Goal: Transaction & Acquisition: Purchase product/service

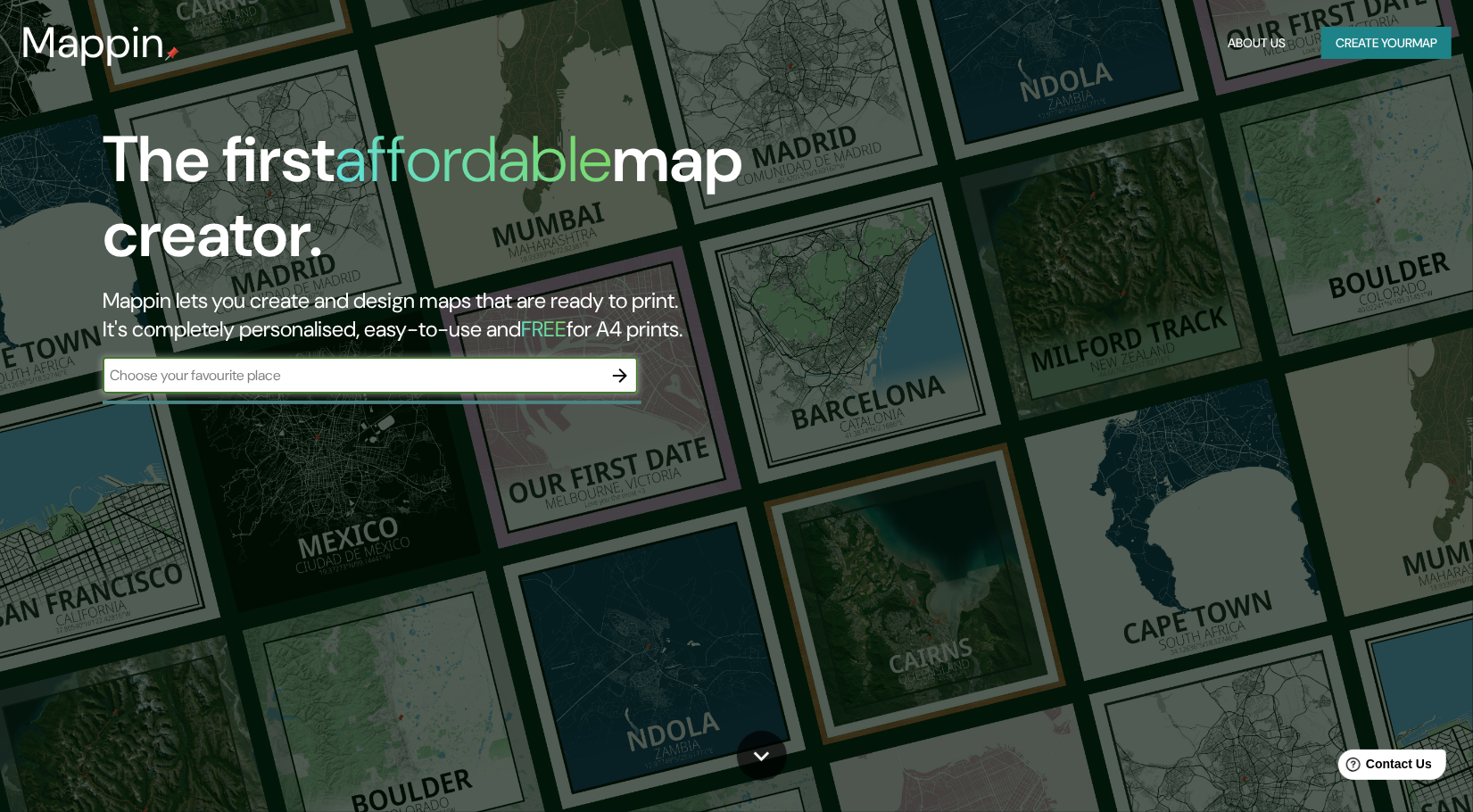
click at [388, 375] on input "text" at bounding box center [353, 375] width 500 height 20
type input "h"
type input "[GEOGRAPHIC_DATA][PERSON_NAME] , [GEOGRAPHIC_DATA][PERSON_NAME] , [GEOGRAPHIC_D…"
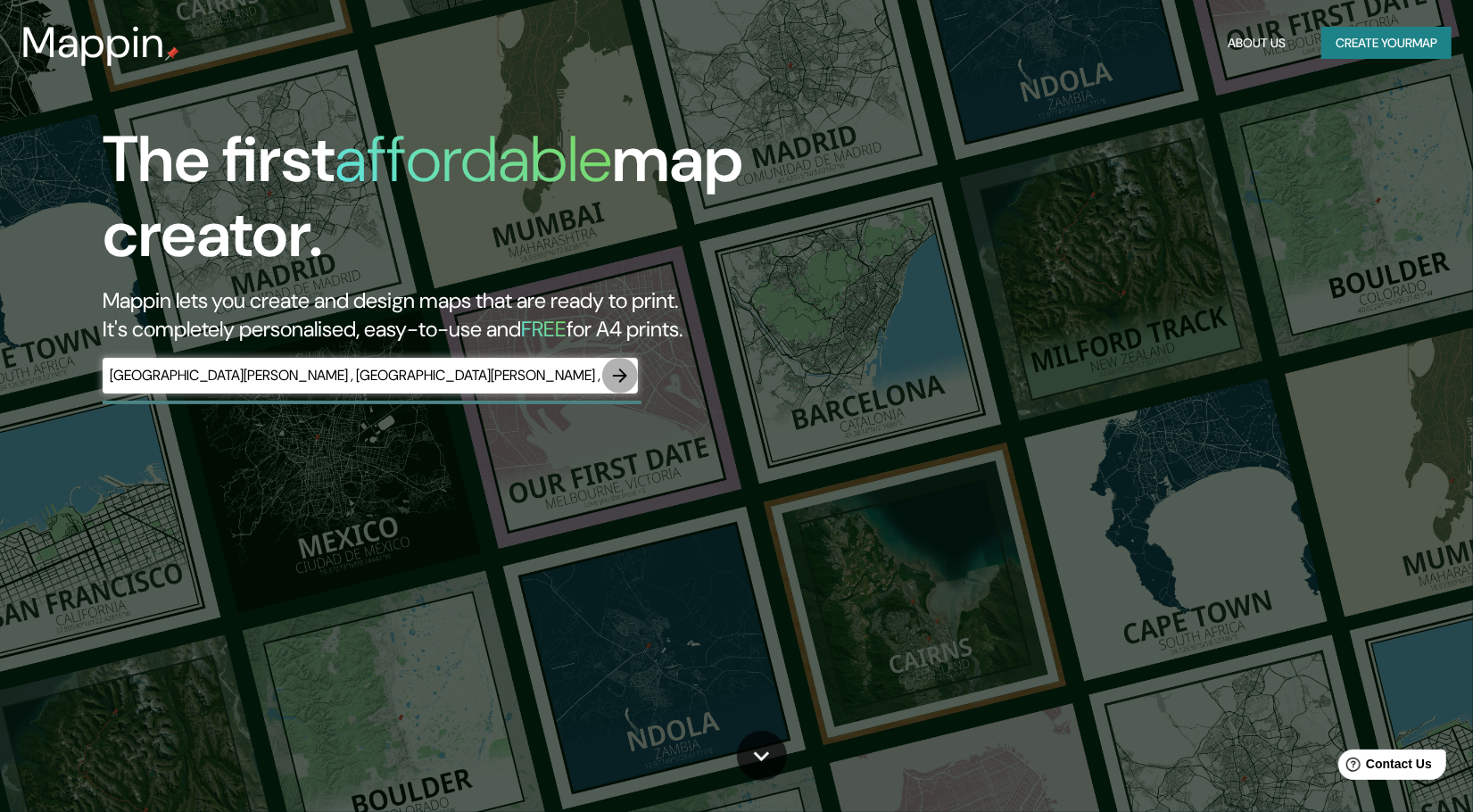
click at [618, 368] on icon "button" at bounding box center [620, 375] width 21 height 21
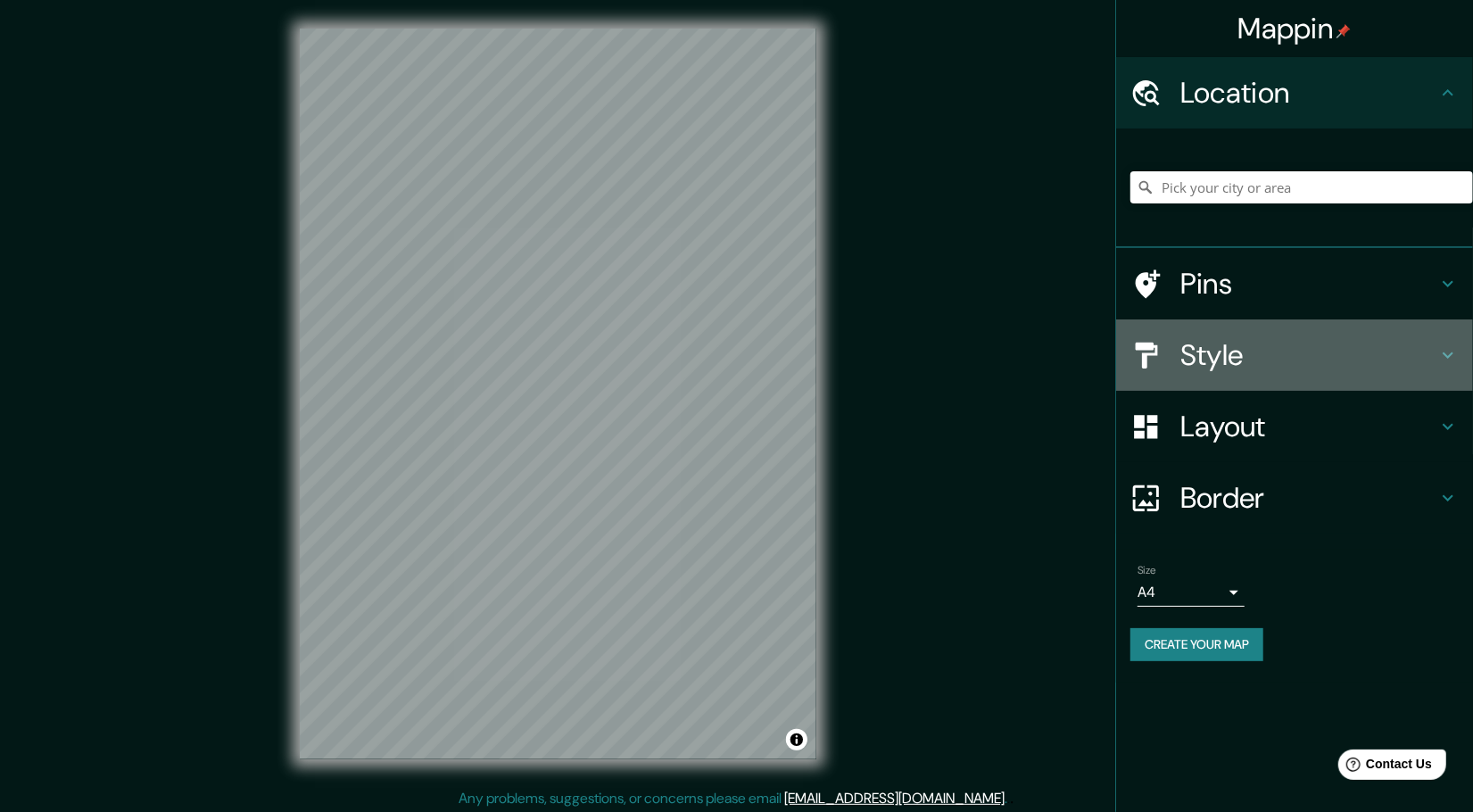
click at [1250, 345] on h4 "Style" at bounding box center [1309, 355] width 257 height 36
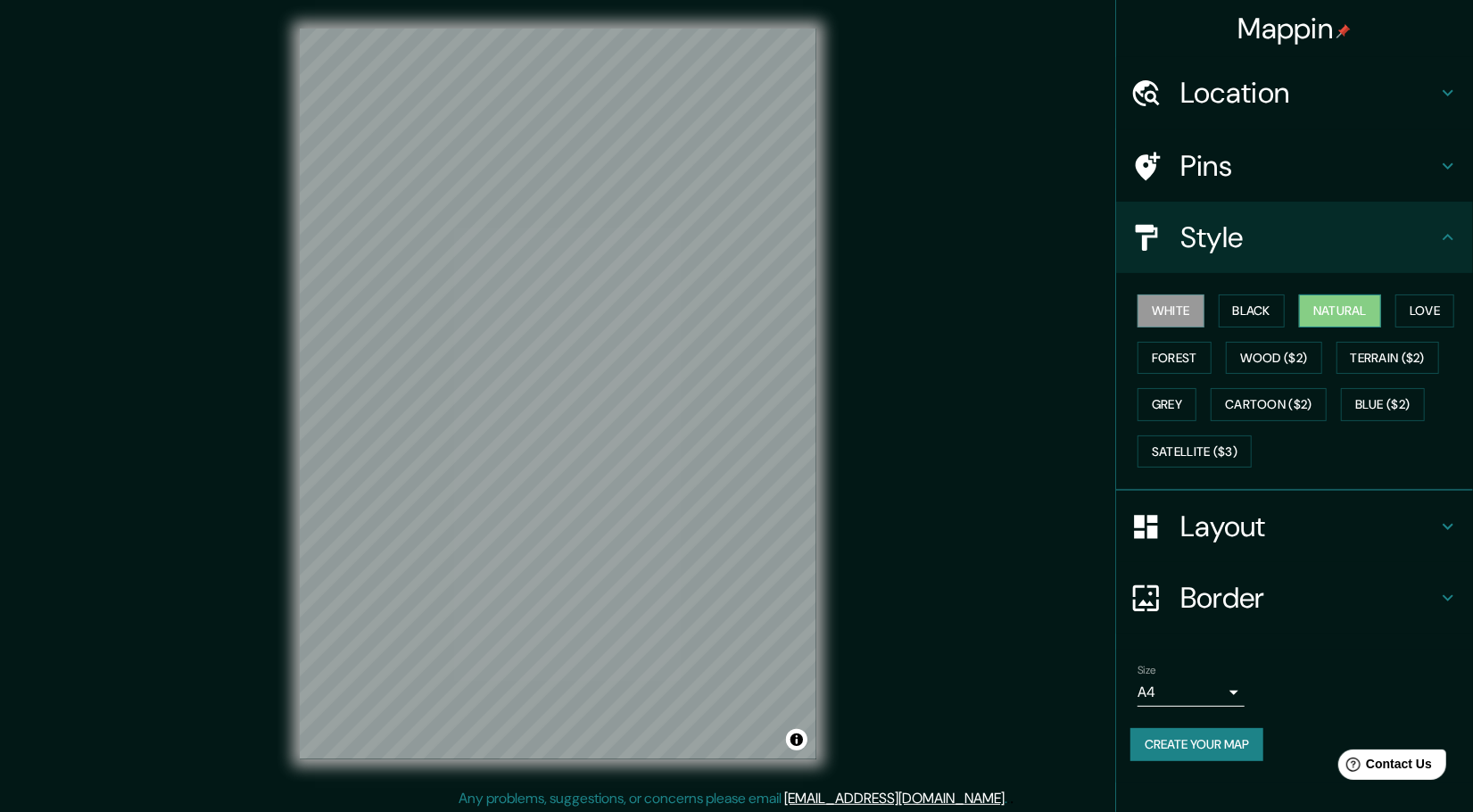
click at [1325, 312] on button "Natural" at bounding box center [1340, 311] width 82 height 33
click at [1192, 356] on button "Forest" at bounding box center [1175, 358] width 74 height 33
click at [1413, 303] on button "Love" at bounding box center [1425, 311] width 59 height 33
click at [1333, 311] on button "Natural" at bounding box center [1340, 311] width 82 height 33
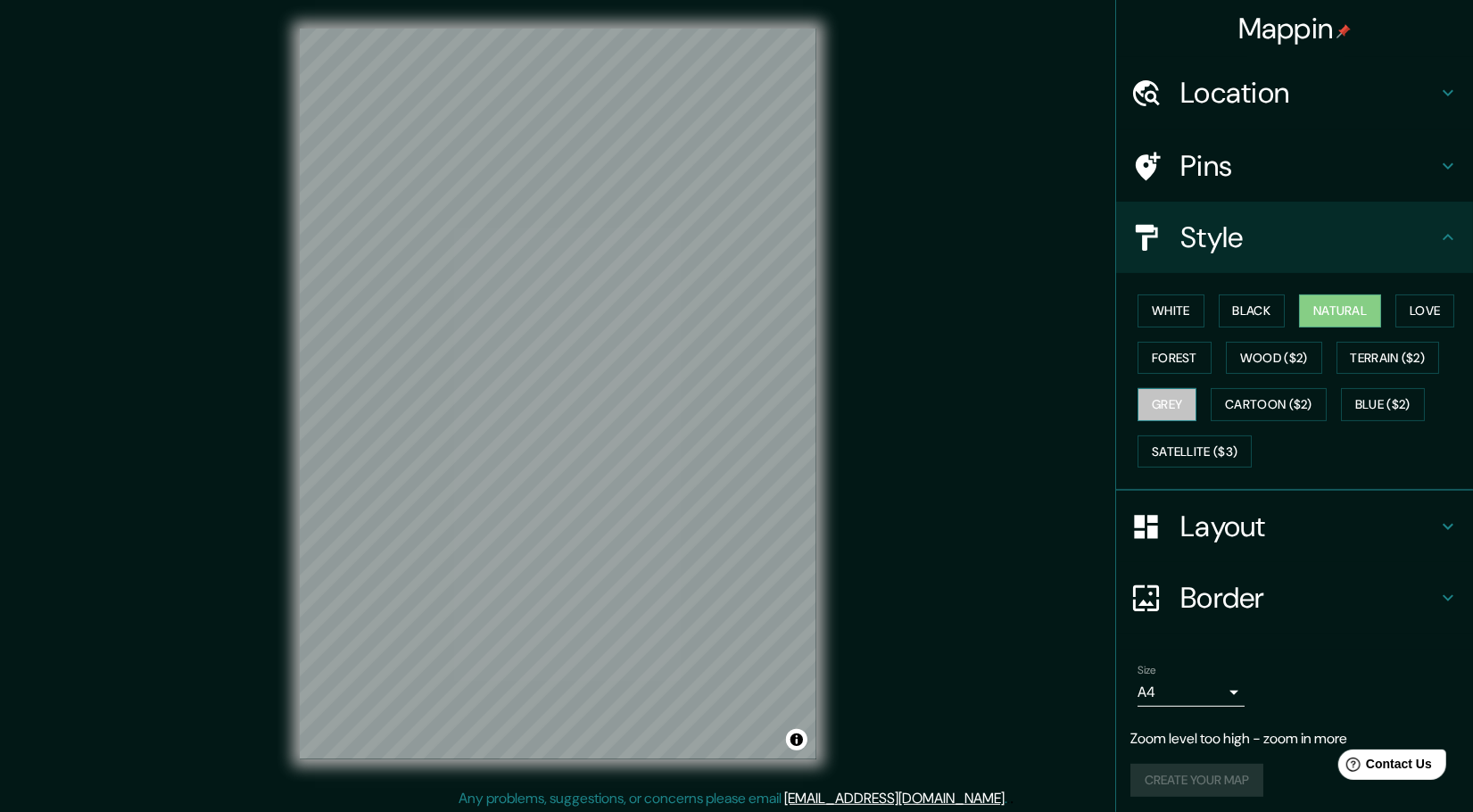
click at [1163, 402] on button "Grey" at bounding box center [1168, 404] width 59 height 33
click at [1304, 306] on button "Natural" at bounding box center [1340, 311] width 82 height 33
click at [1244, 591] on h4 "Border" at bounding box center [1309, 597] width 257 height 36
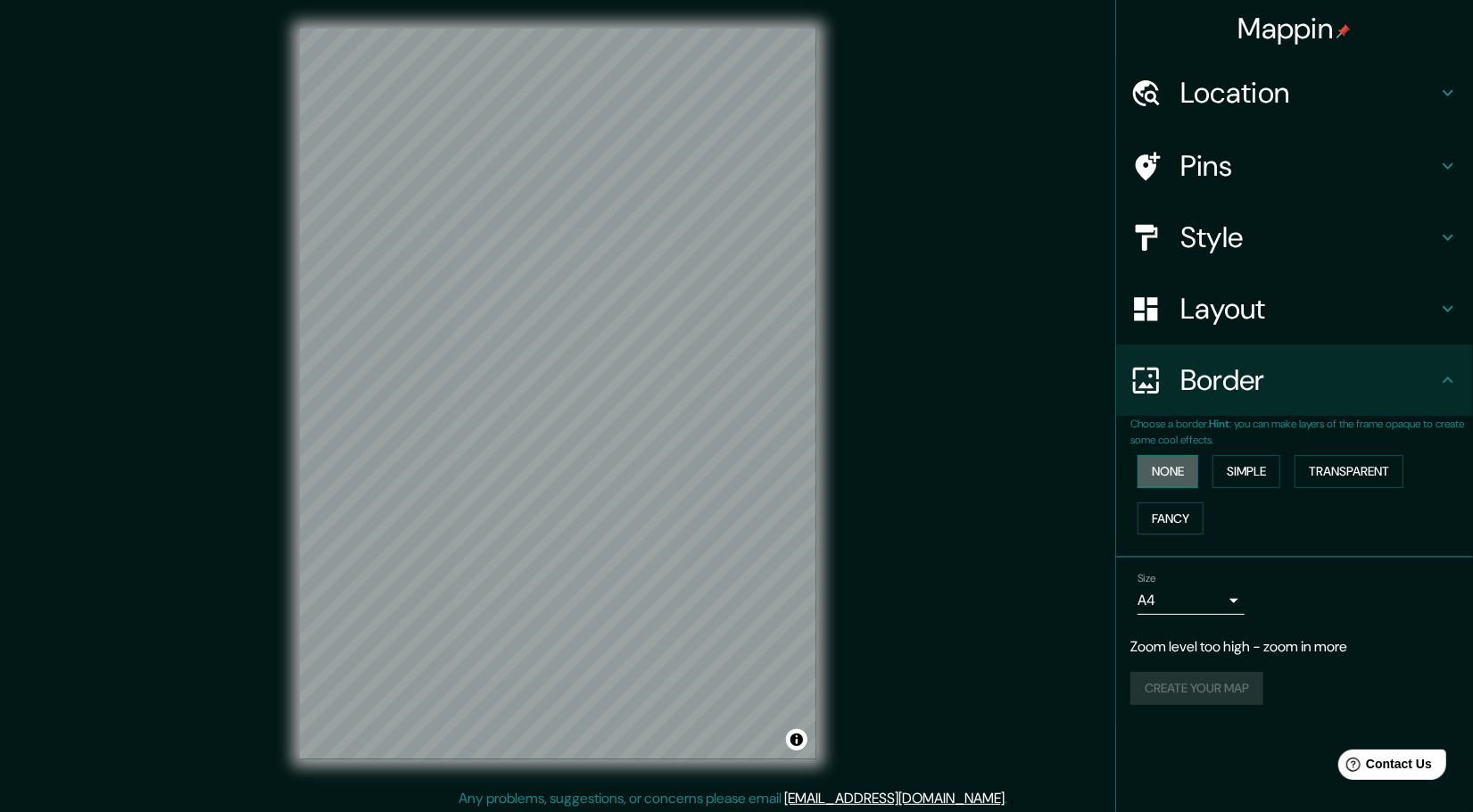
click at [1177, 470] on button "None" at bounding box center [1169, 472] width 61 height 33
click at [1261, 468] on button "Simple" at bounding box center [1246, 472] width 68 height 33
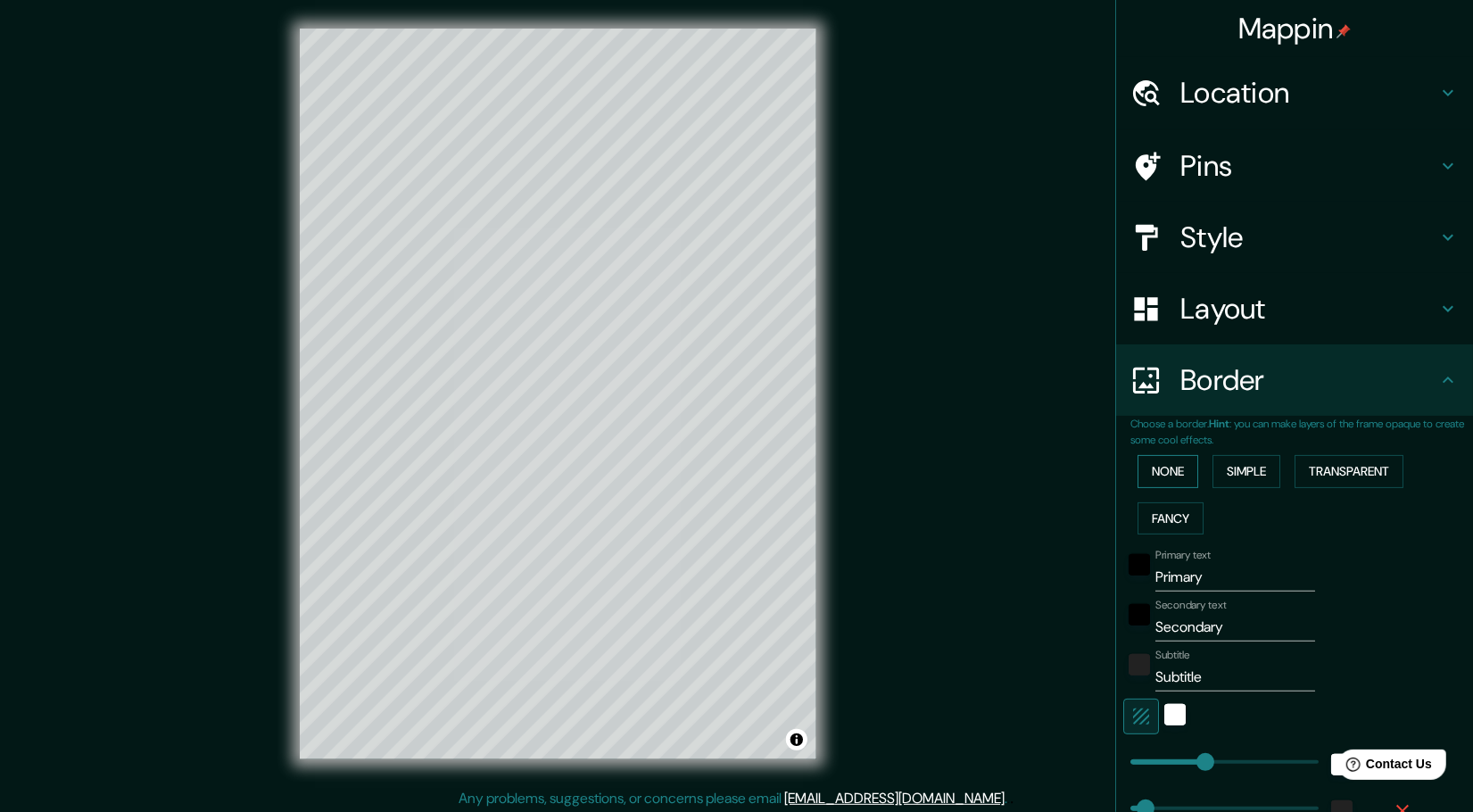
click at [1146, 473] on button "None" at bounding box center [1169, 472] width 61 height 33
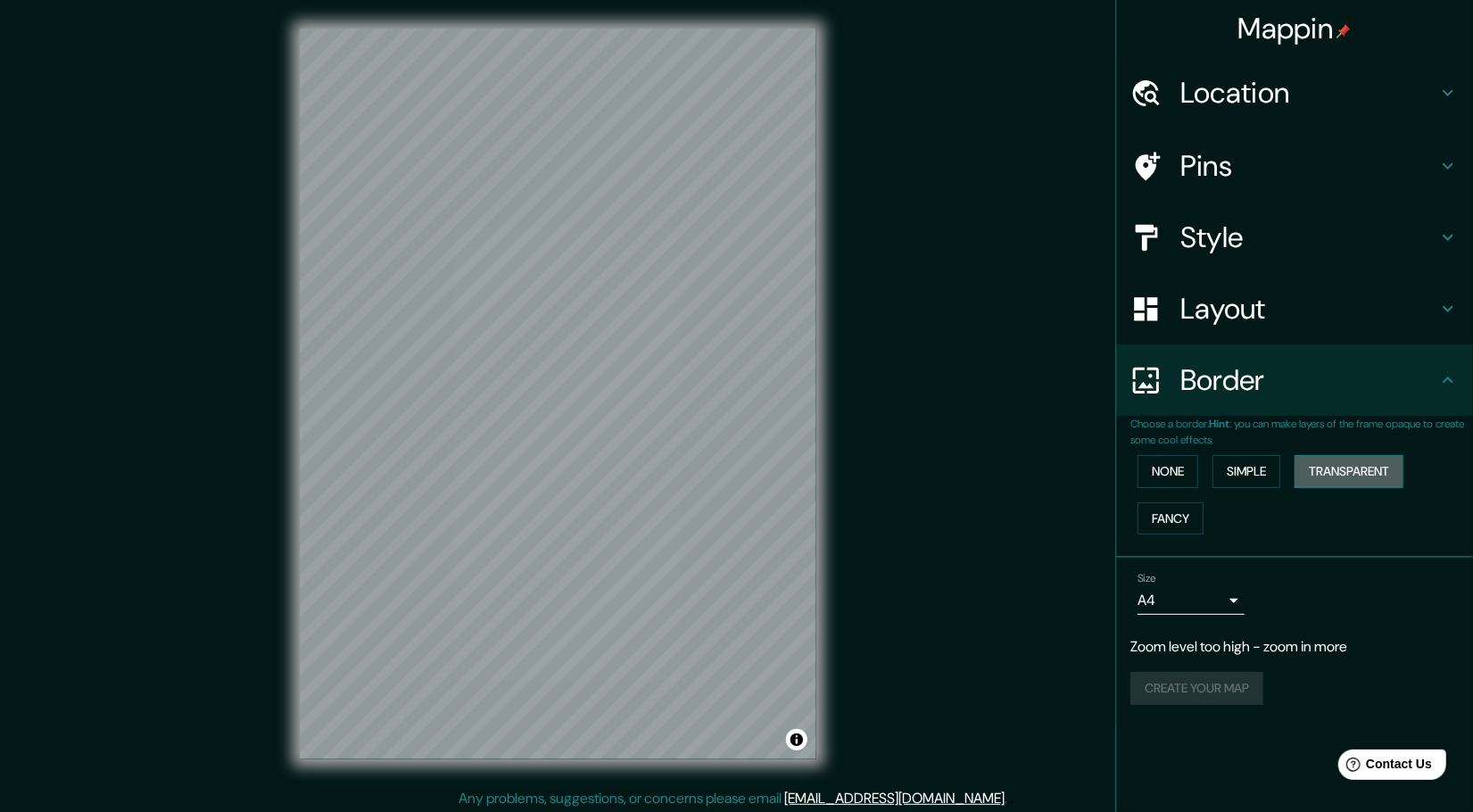
click at [1323, 464] on button "Transparent" at bounding box center [1349, 472] width 109 height 33
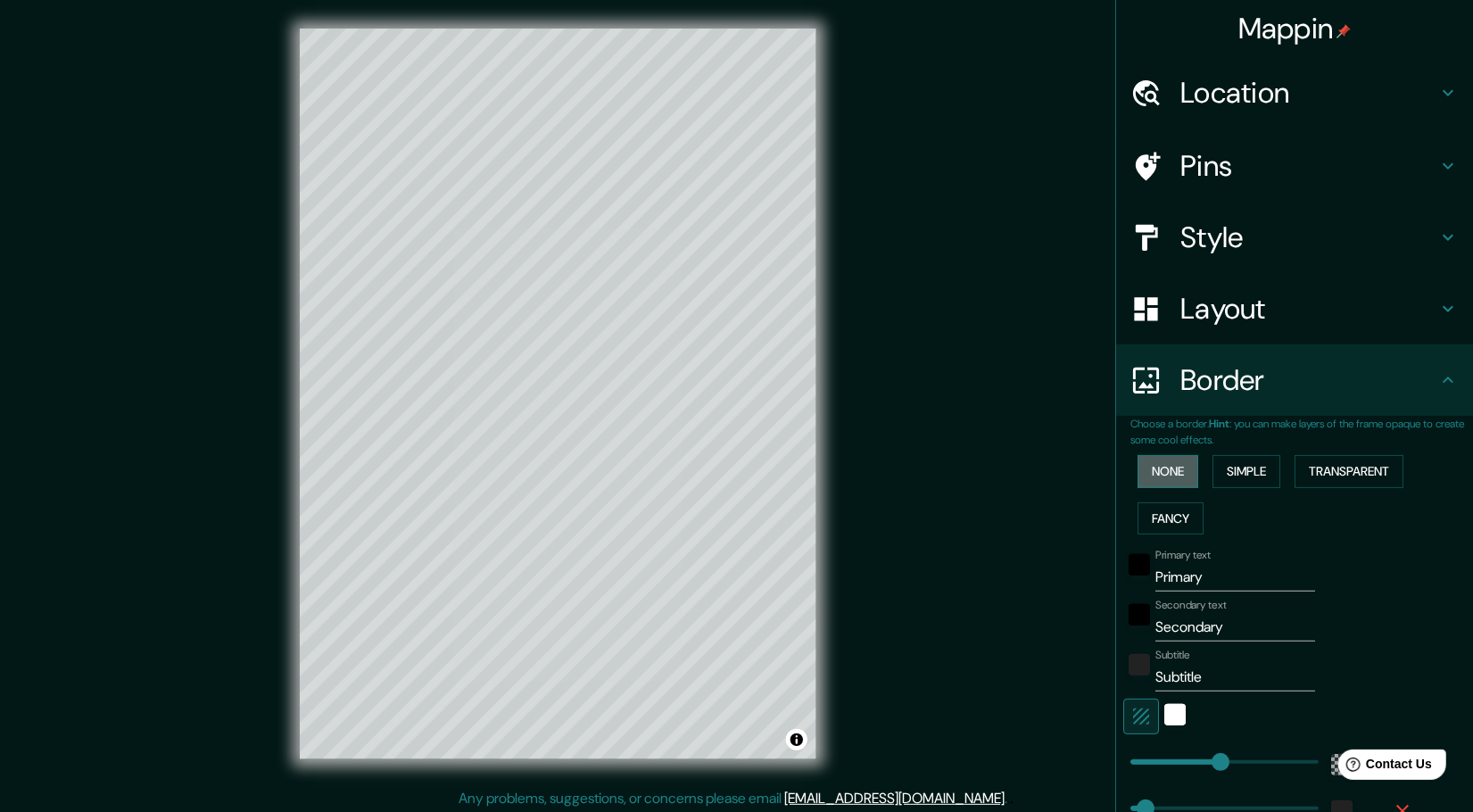
click at [1138, 481] on button "None" at bounding box center [1169, 472] width 61 height 33
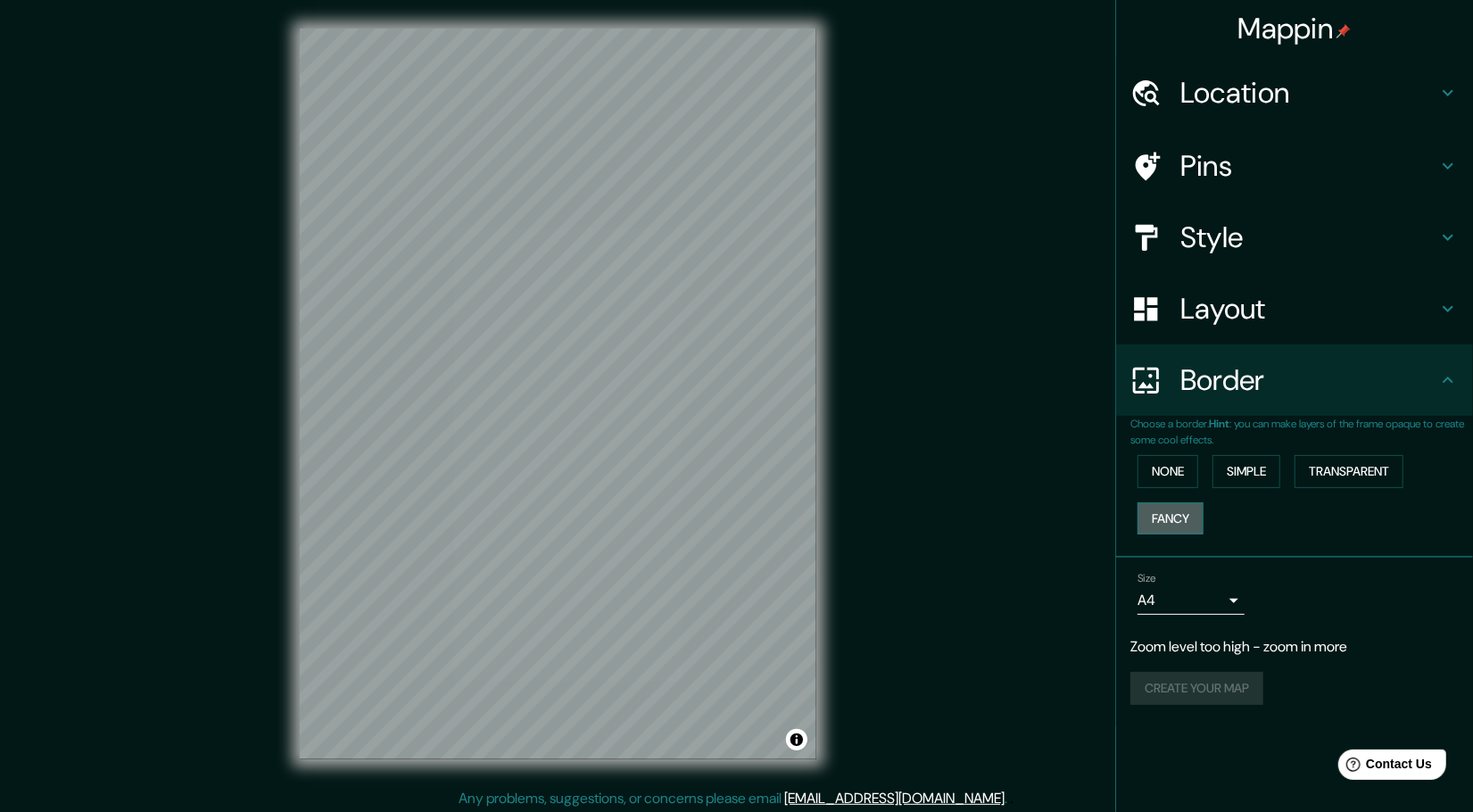
click at [1181, 512] on button "Fancy" at bounding box center [1170, 519] width 66 height 33
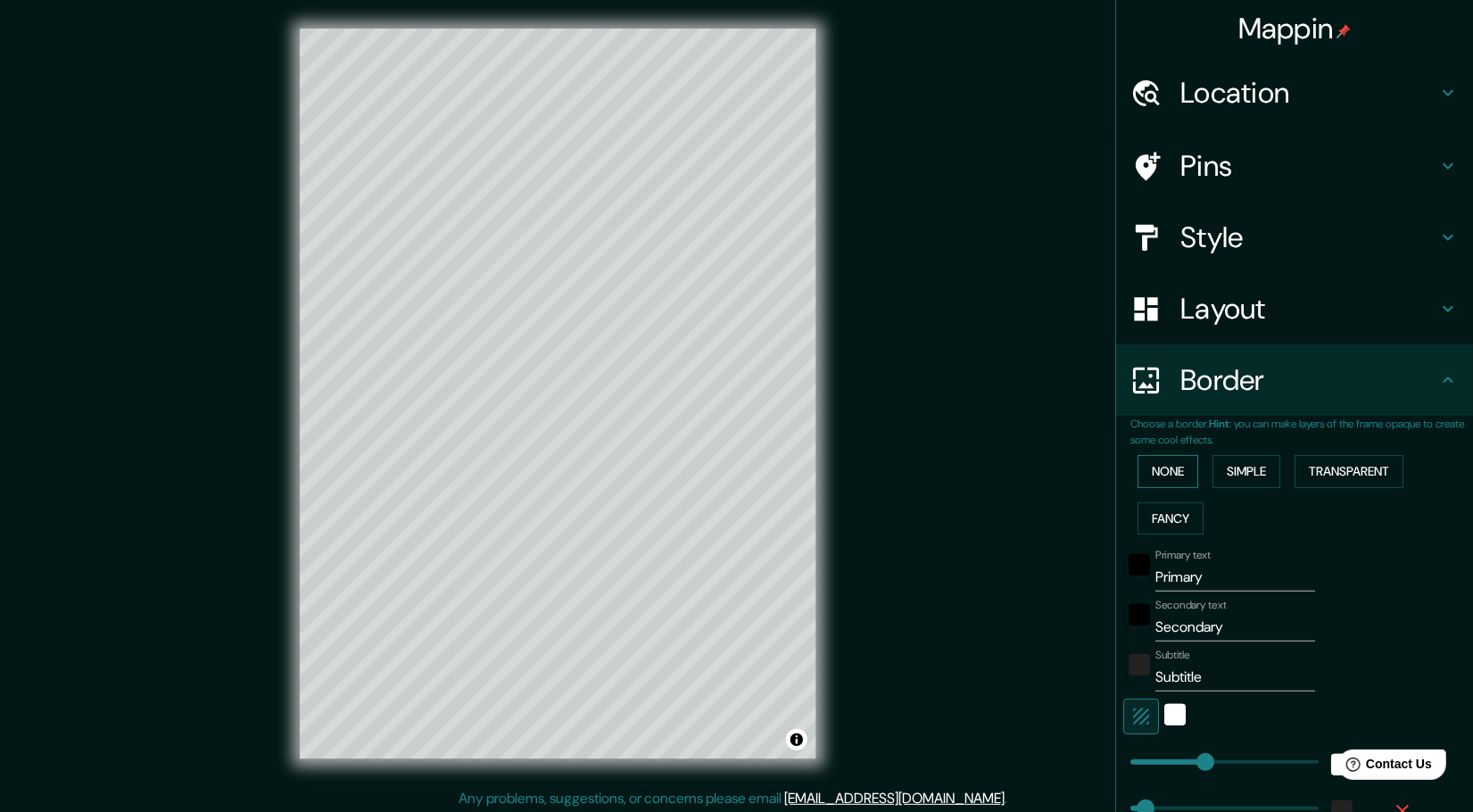
click at [1163, 468] on button "None" at bounding box center [1169, 472] width 61 height 33
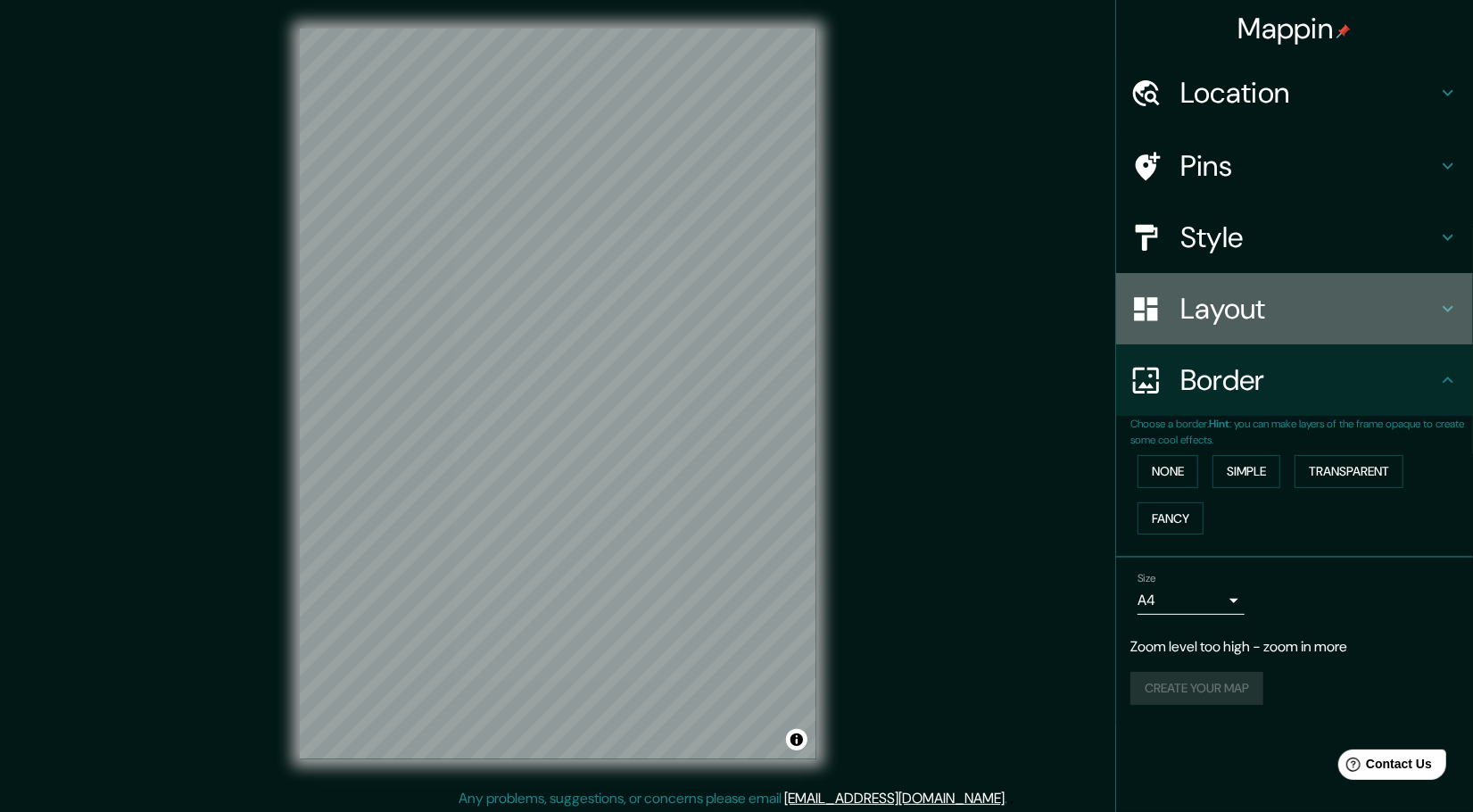
click at [1277, 296] on h4 "Layout" at bounding box center [1309, 308] width 257 height 36
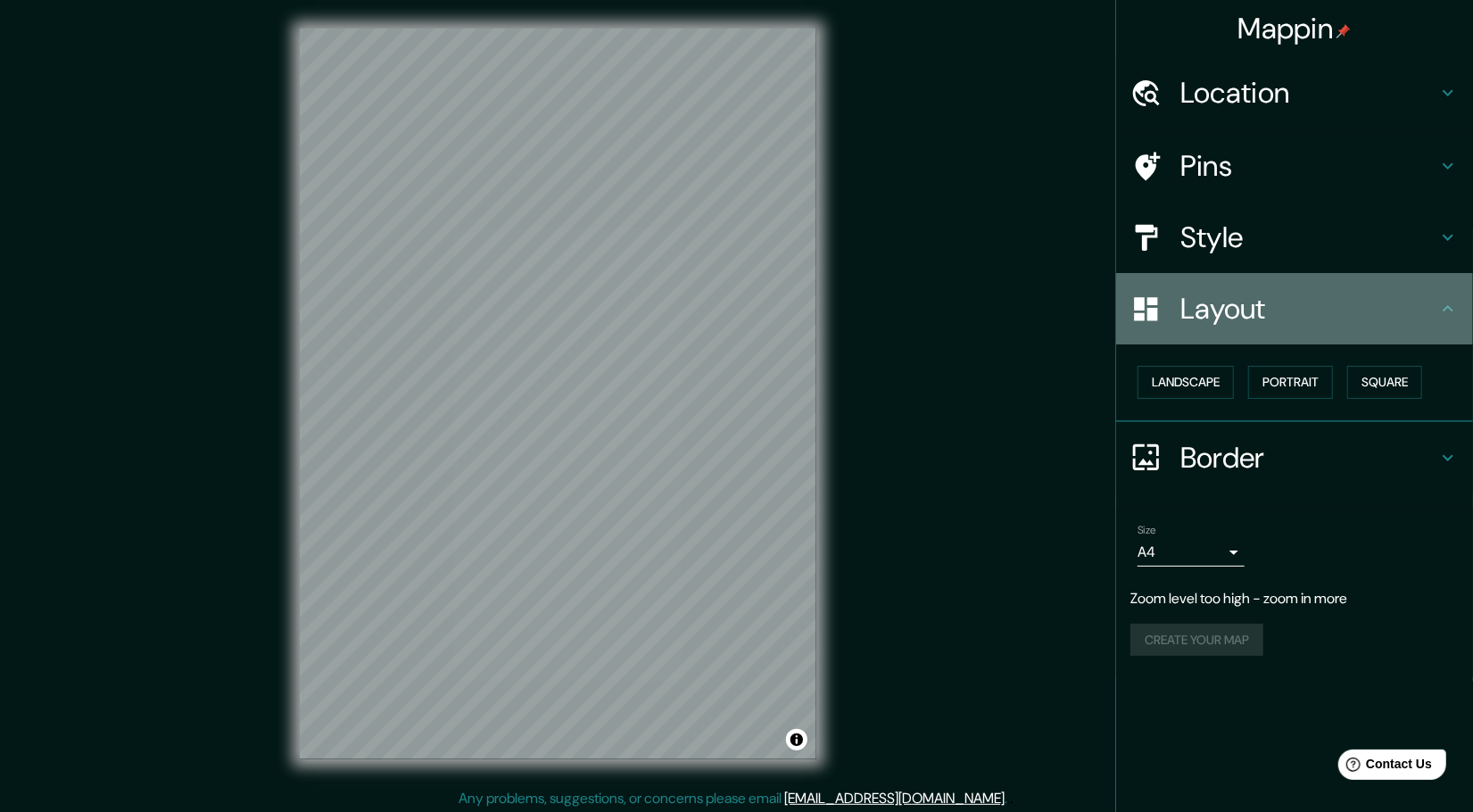
click at [1350, 303] on h4 "Layout" at bounding box center [1309, 308] width 257 height 36
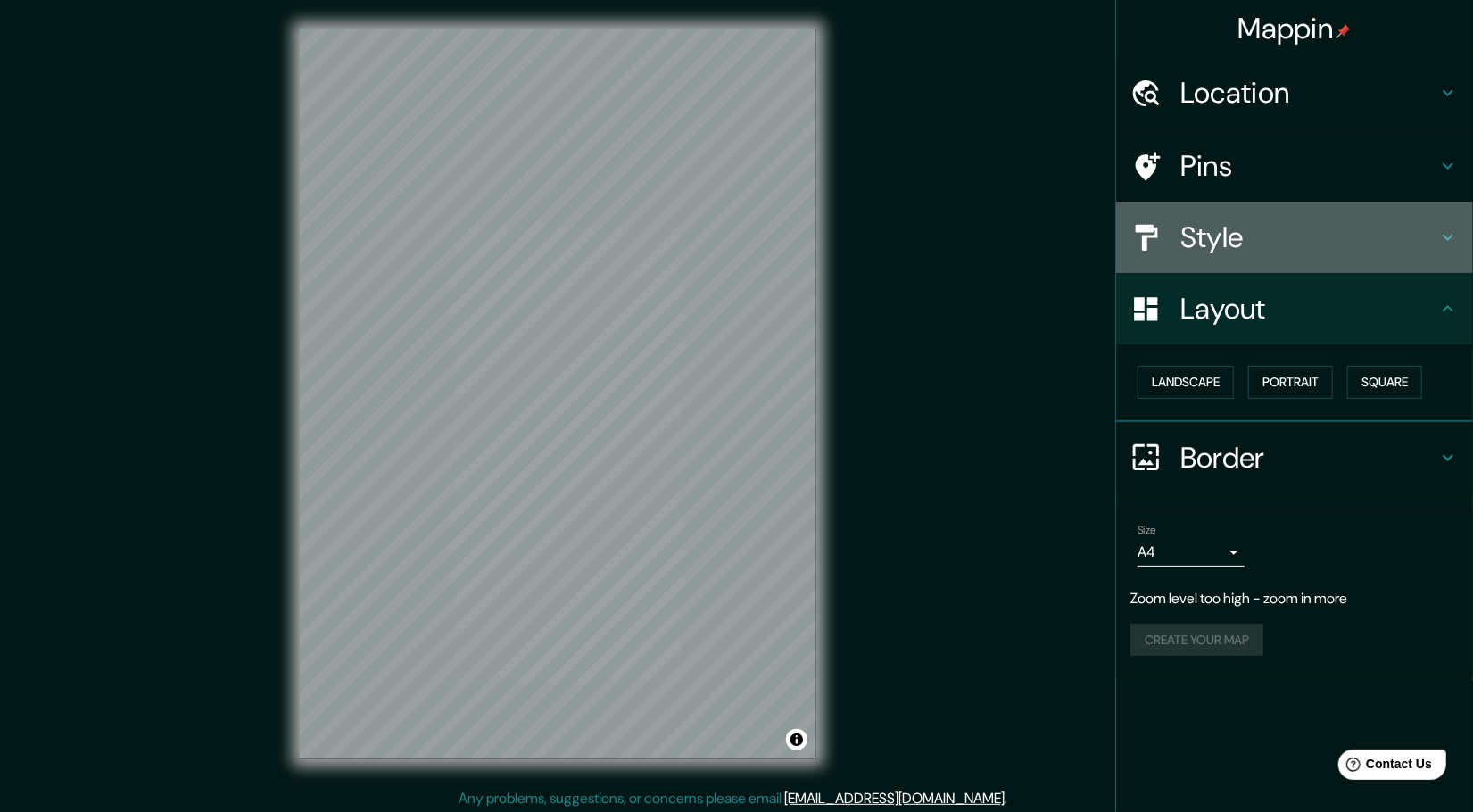
click at [1297, 245] on h4 "Style" at bounding box center [1309, 237] width 257 height 36
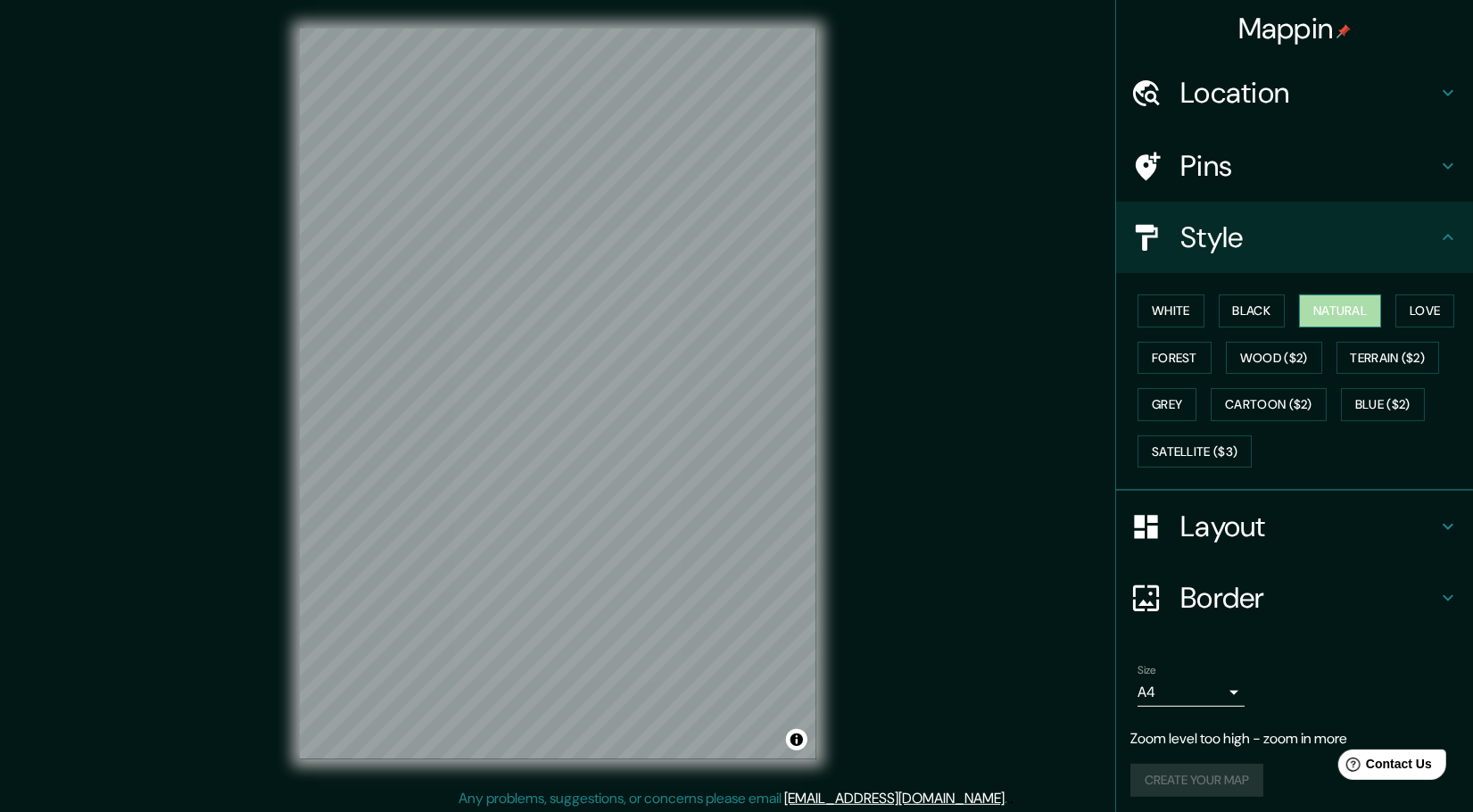
click at [1339, 315] on button "Natural" at bounding box center [1340, 311] width 82 height 33
click at [1362, 99] on h4 "Location" at bounding box center [1309, 92] width 257 height 36
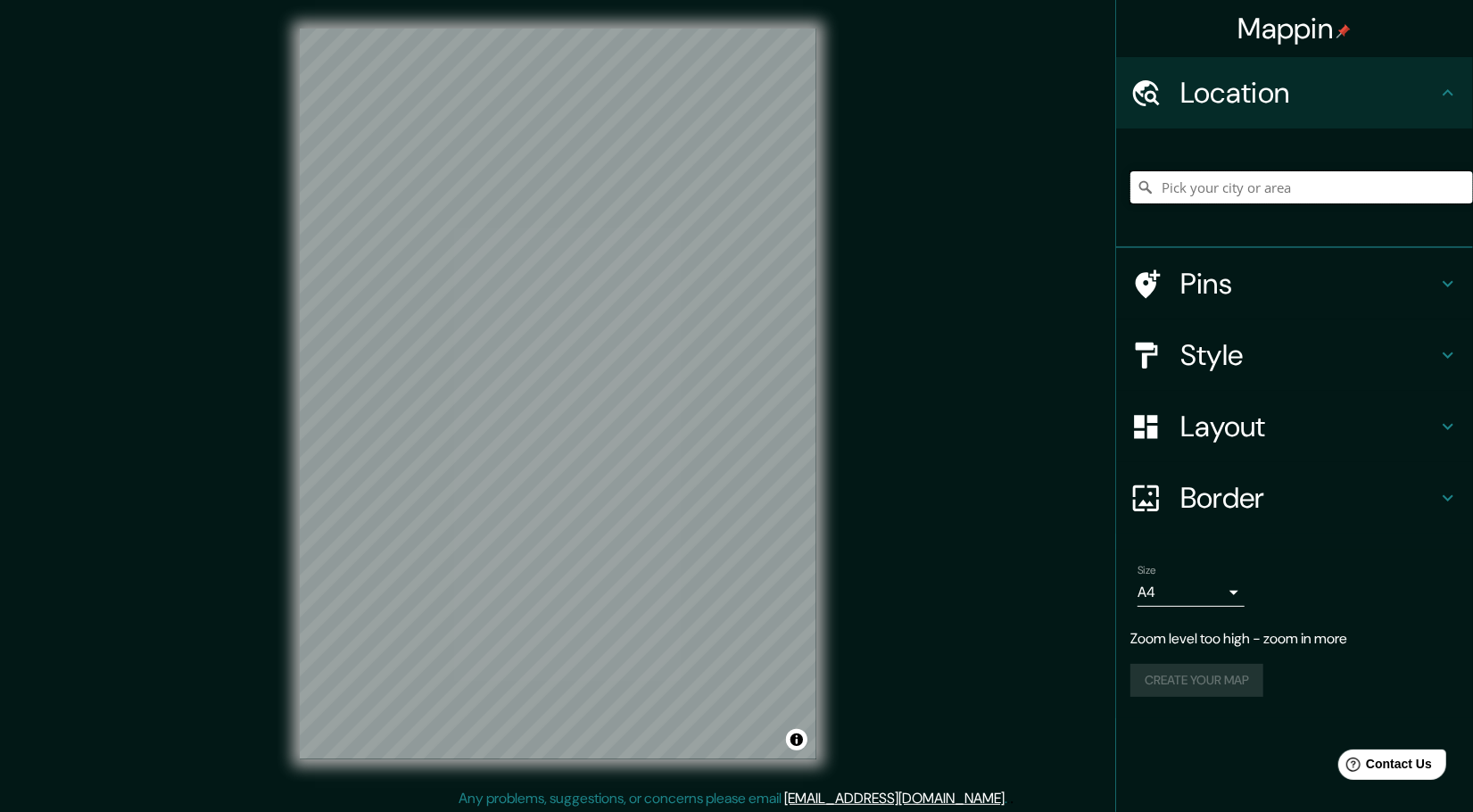
click at [1306, 181] on input "Pick your city or area" at bounding box center [1302, 187] width 342 height 32
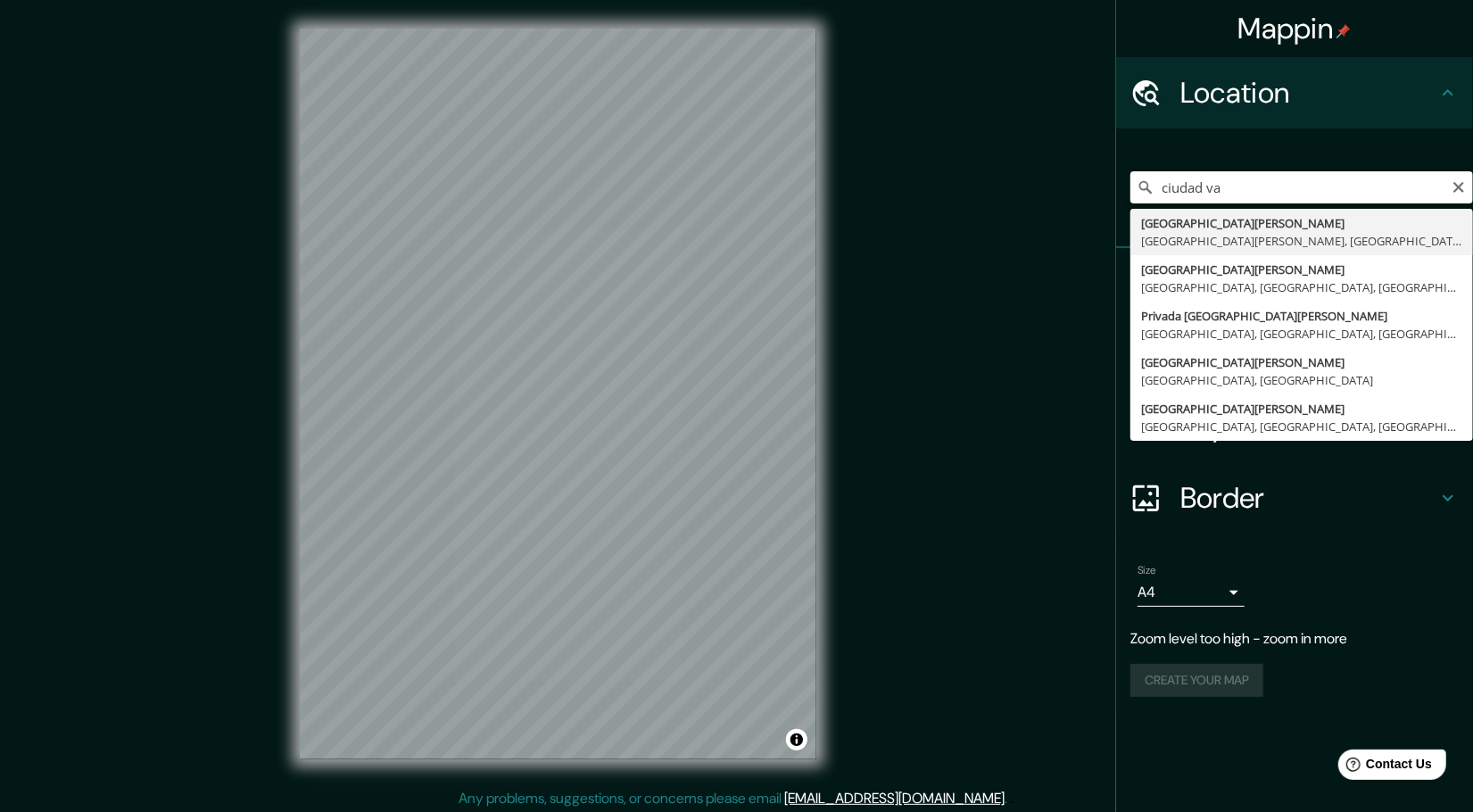
type input "[GEOGRAPHIC_DATA][PERSON_NAME], [GEOGRAPHIC_DATA][PERSON_NAME], [GEOGRAPHIC_DAT…"
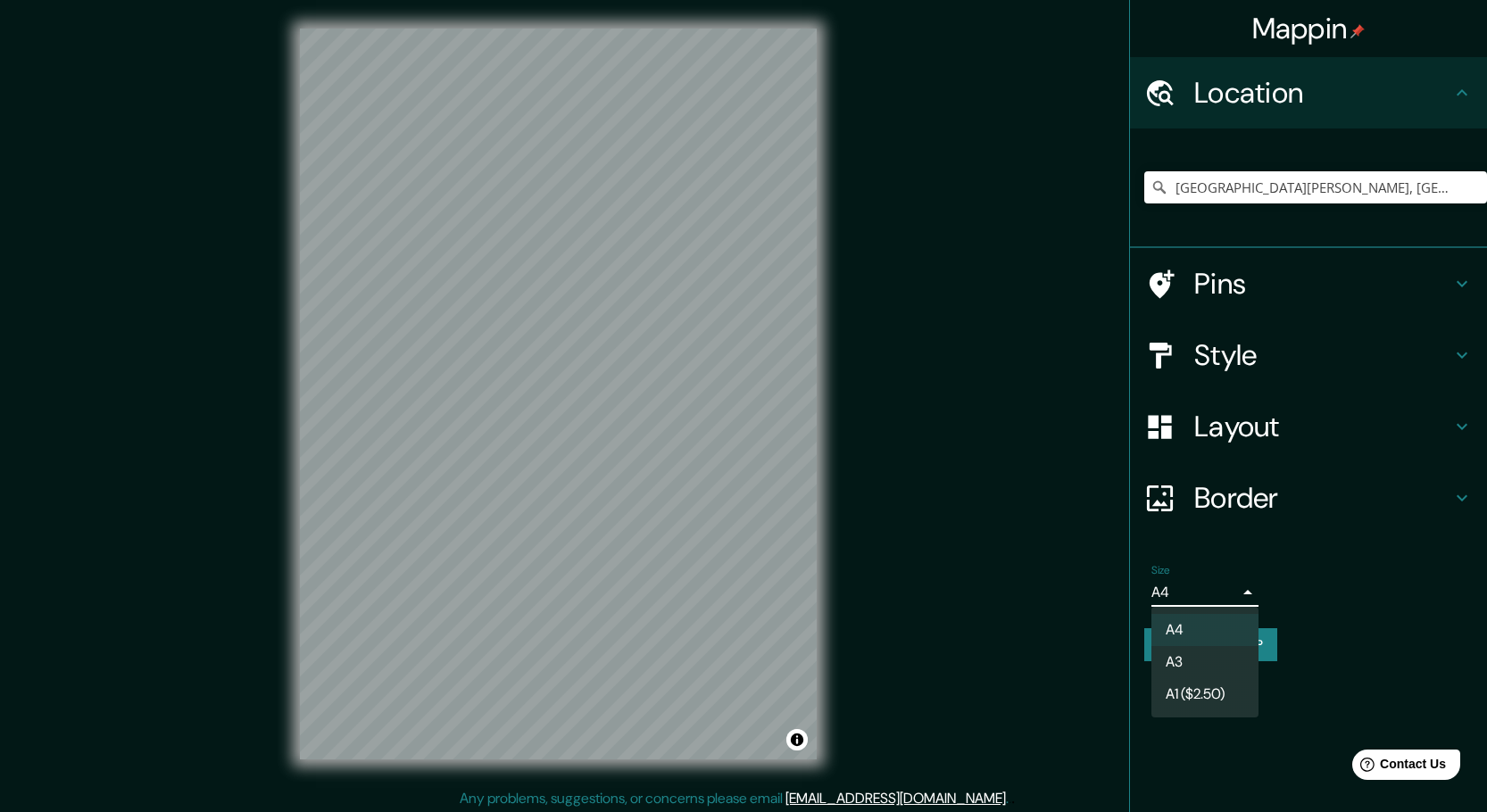
click at [1229, 580] on body "Mappin Location [GEOGRAPHIC_DATA][PERSON_NAME], [GEOGRAPHIC_DATA][PERSON_NAME],…" at bounding box center [743, 406] width 1487 height 812
click at [1201, 667] on li "A3" at bounding box center [1205, 661] width 107 height 32
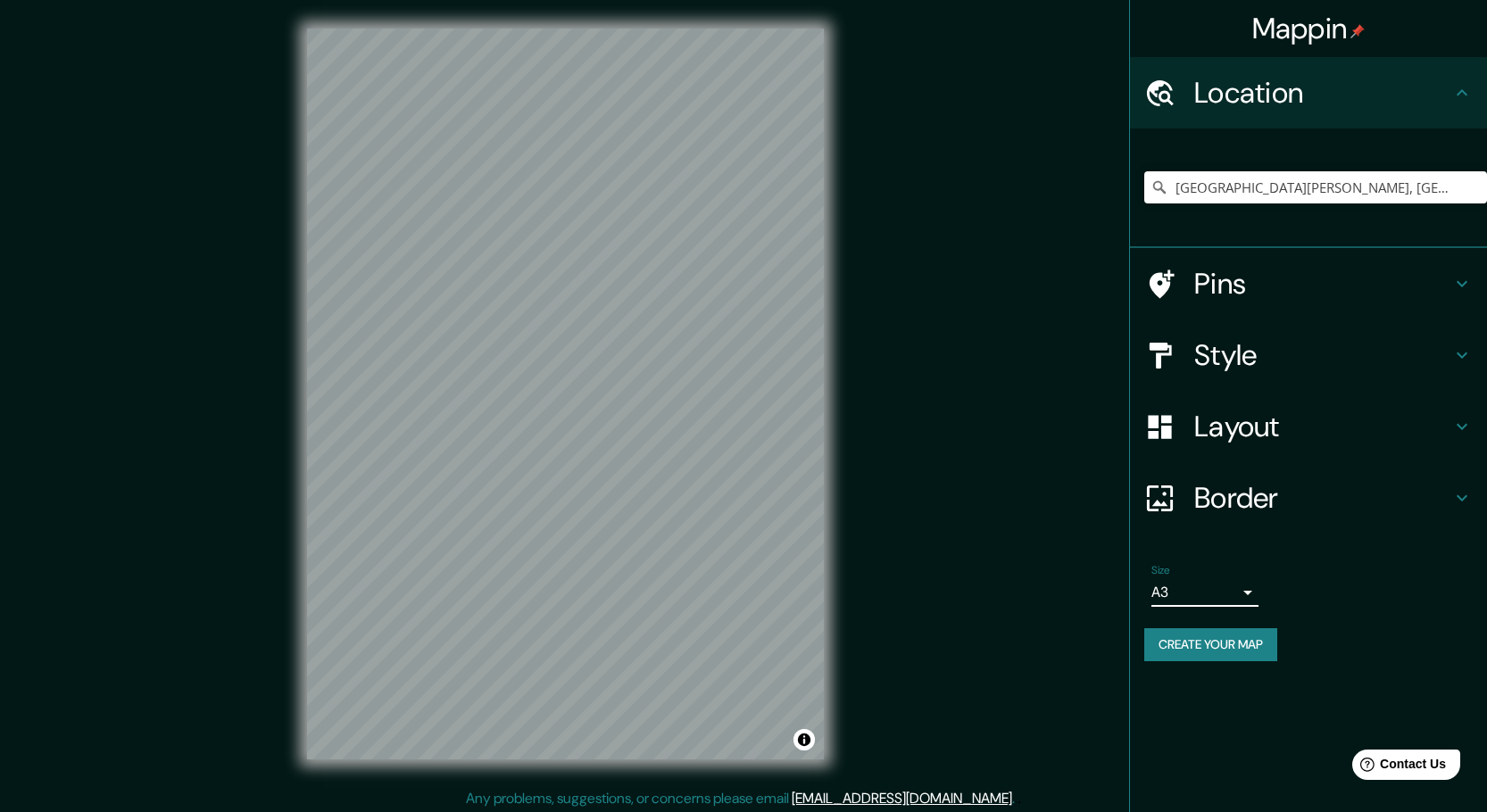
click at [1213, 586] on body "Mappin Location [GEOGRAPHIC_DATA][PERSON_NAME], [GEOGRAPHIC_DATA][PERSON_NAME],…" at bounding box center [743, 406] width 1487 height 812
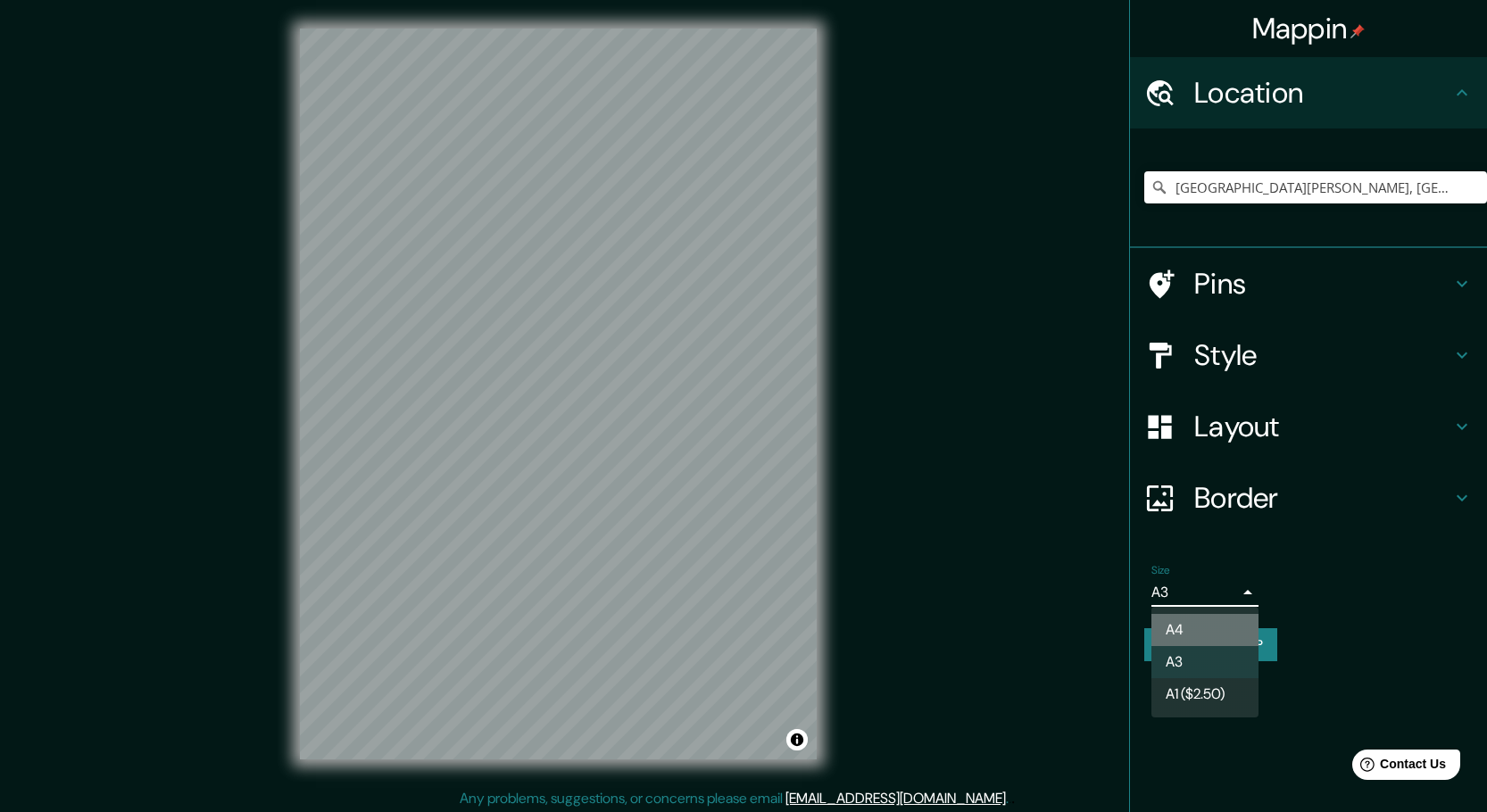
click at [1181, 630] on li "A4" at bounding box center [1205, 629] width 107 height 32
type input "single"
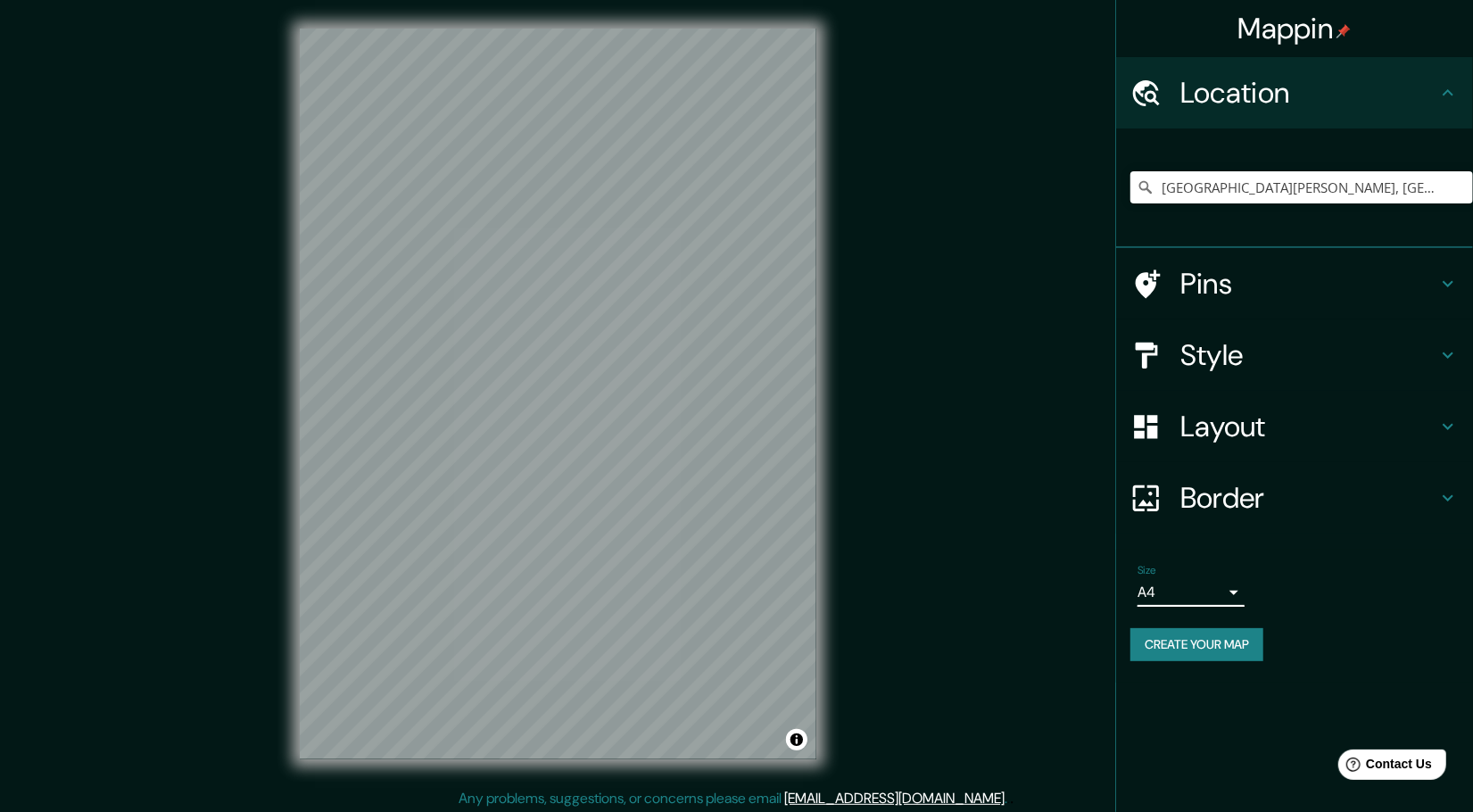
click at [1239, 431] on h4 "Layout" at bounding box center [1309, 426] width 257 height 36
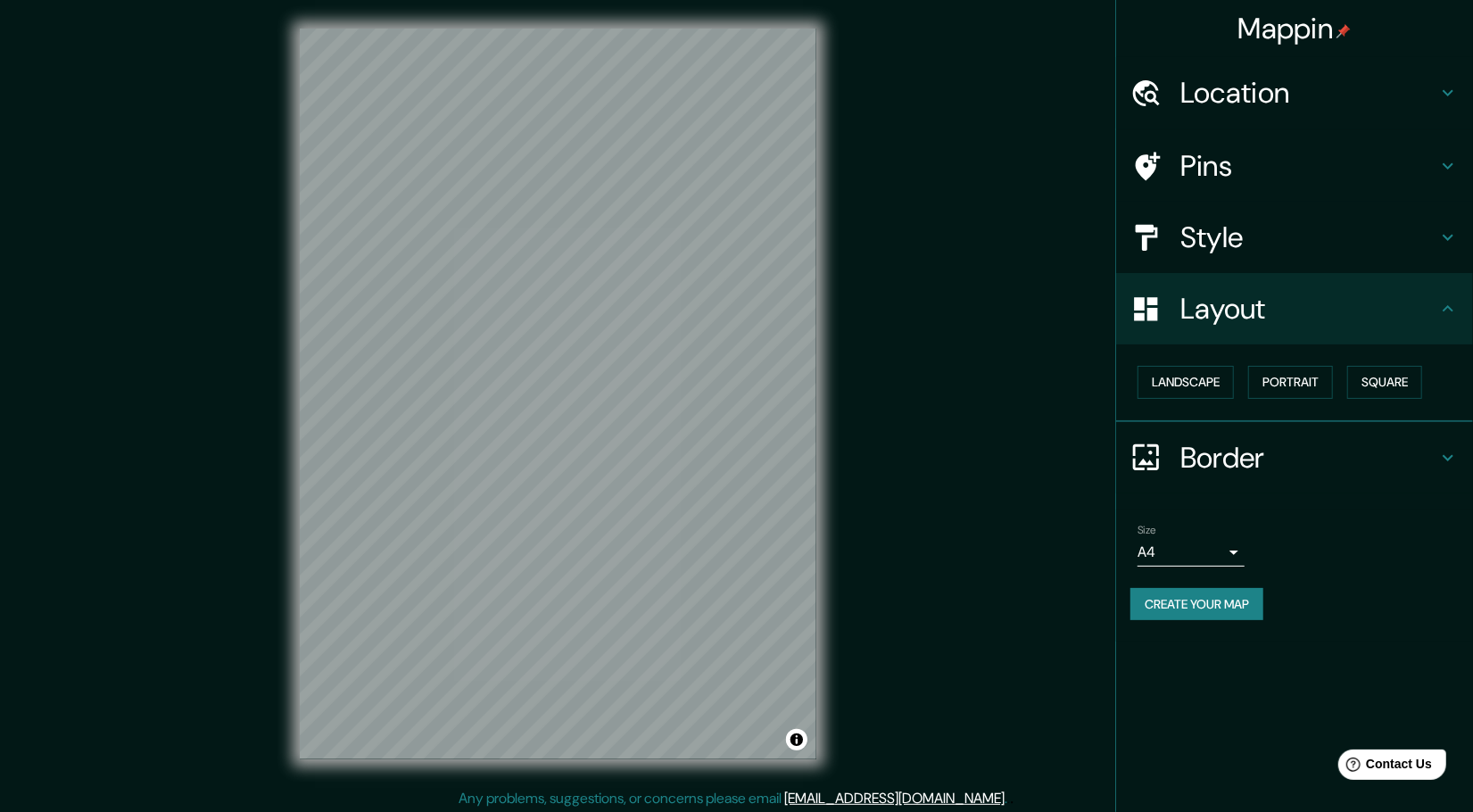
click at [1359, 313] on h4 "Layout" at bounding box center [1309, 308] width 257 height 36
